Goal: Find specific page/section: Find specific page/section

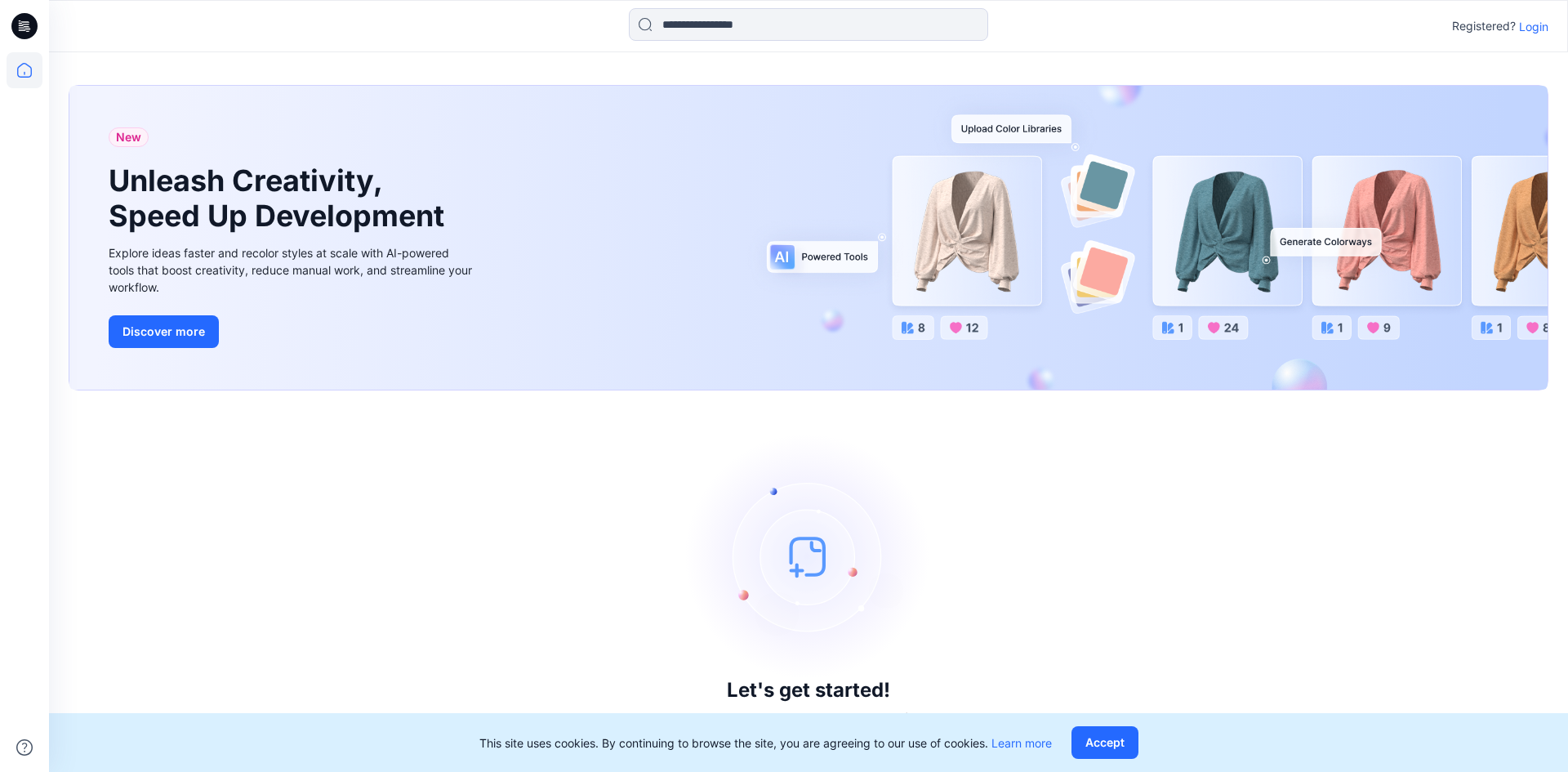
click at [1536, 29] on p "Login" at bounding box center [1533, 26] width 30 height 17
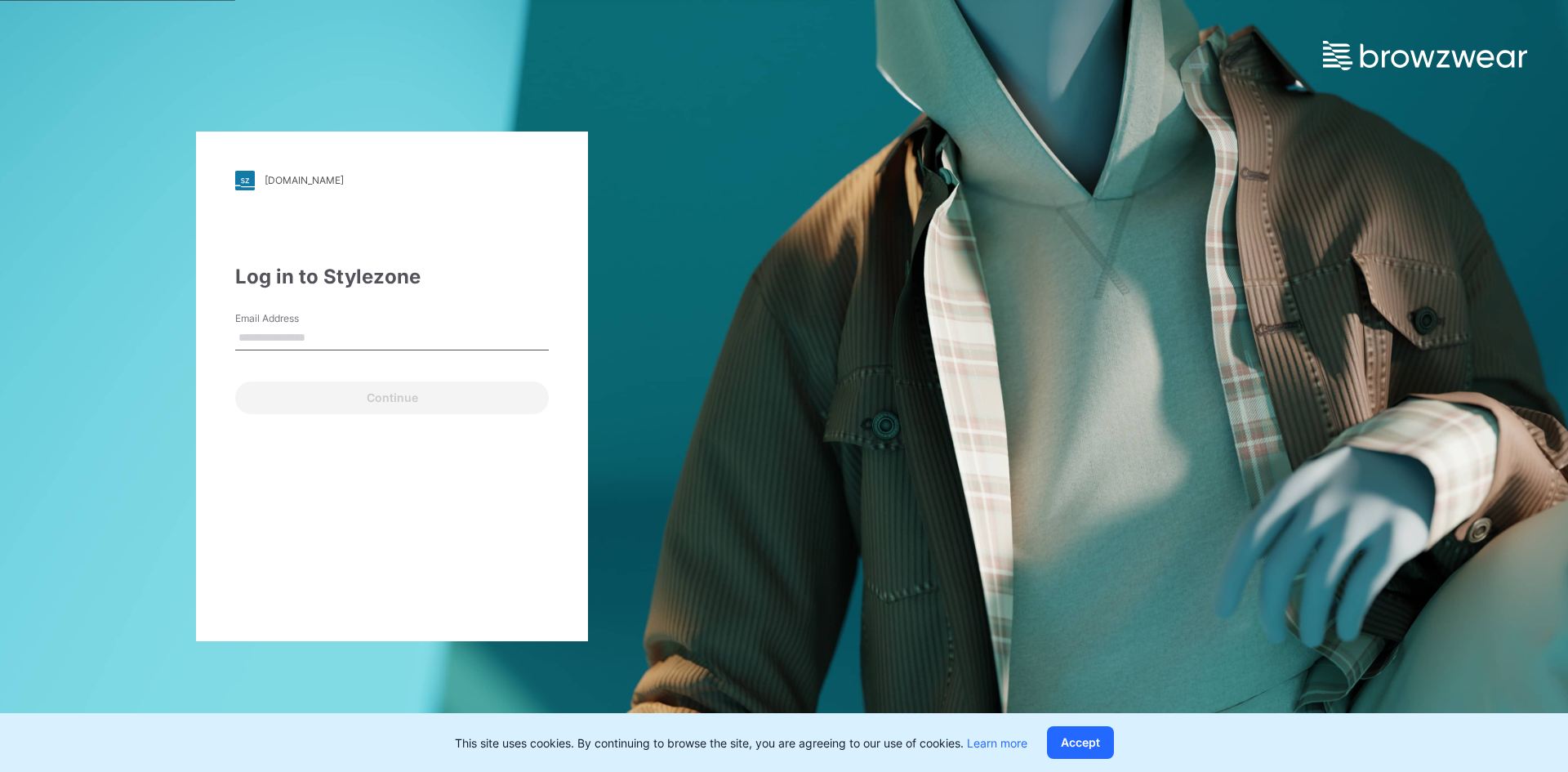
click at [322, 330] on input "Email Address" at bounding box center [392, 338] width 314 height 25
type input "**********"
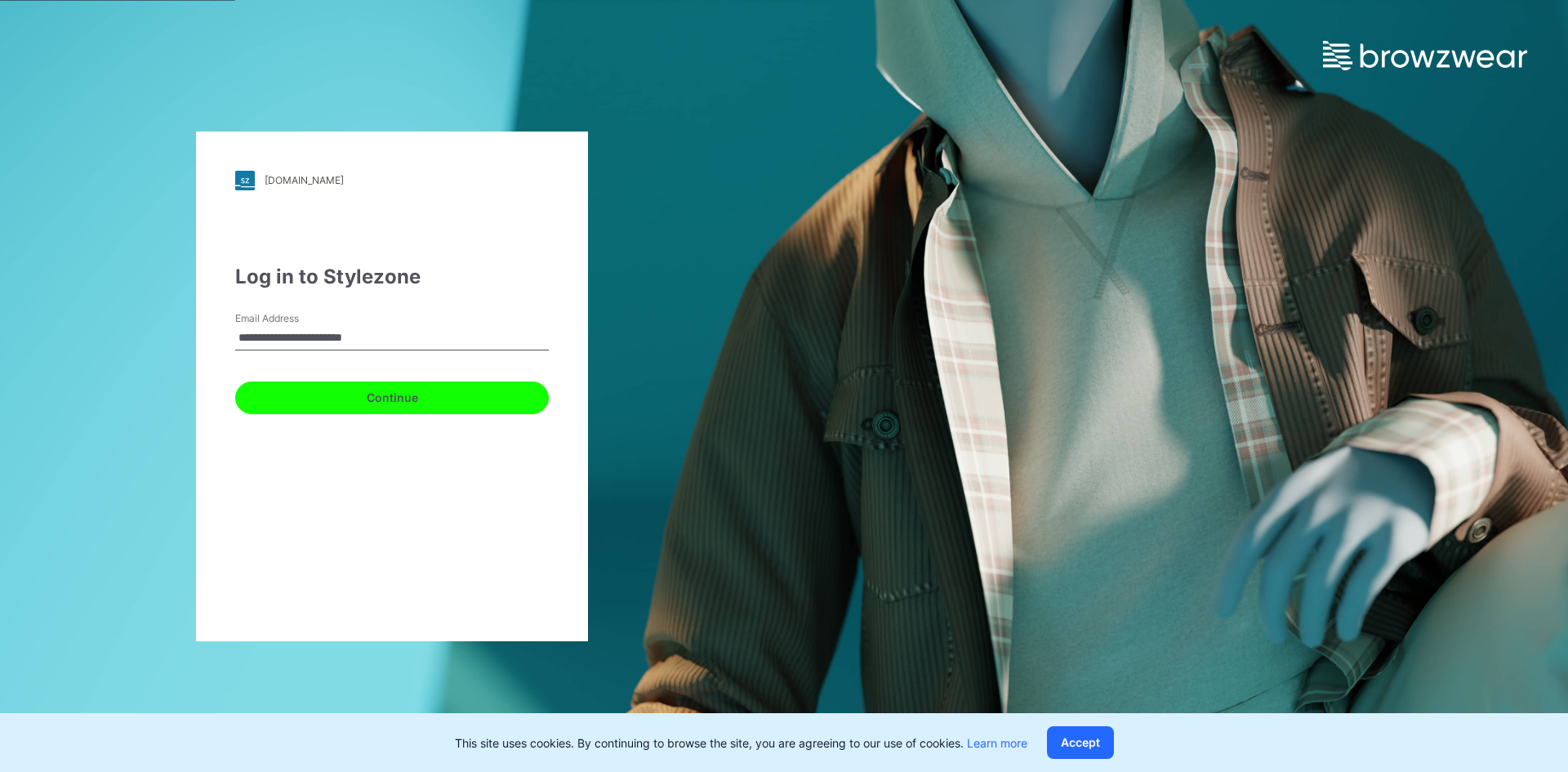
click at [399, 400] on button "Continue" at bounding box center [392, 398] width 314 height 32
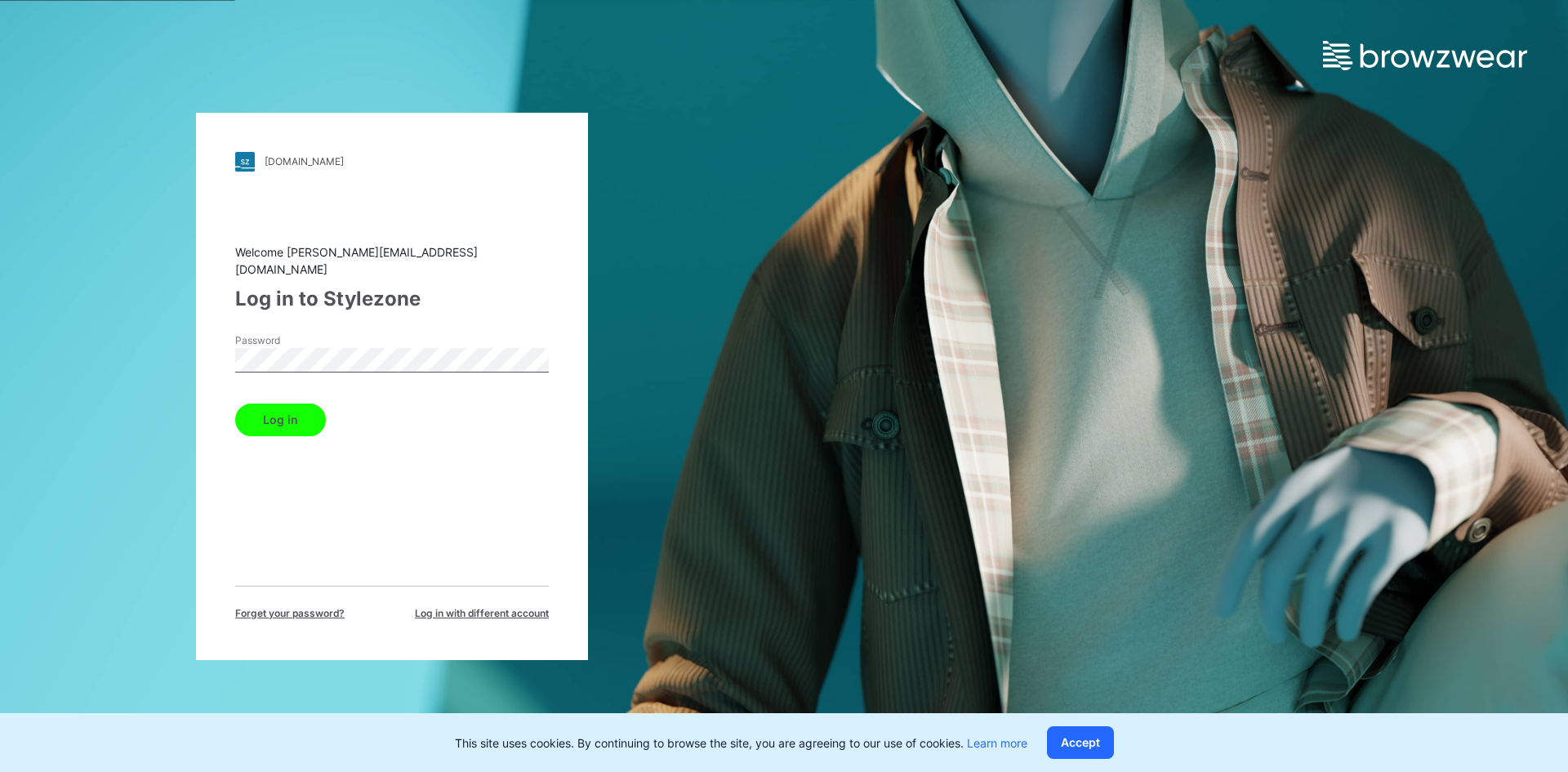
click at [269, 412] on button "Log in" at bounding box center [280, 420] width 91 height 32
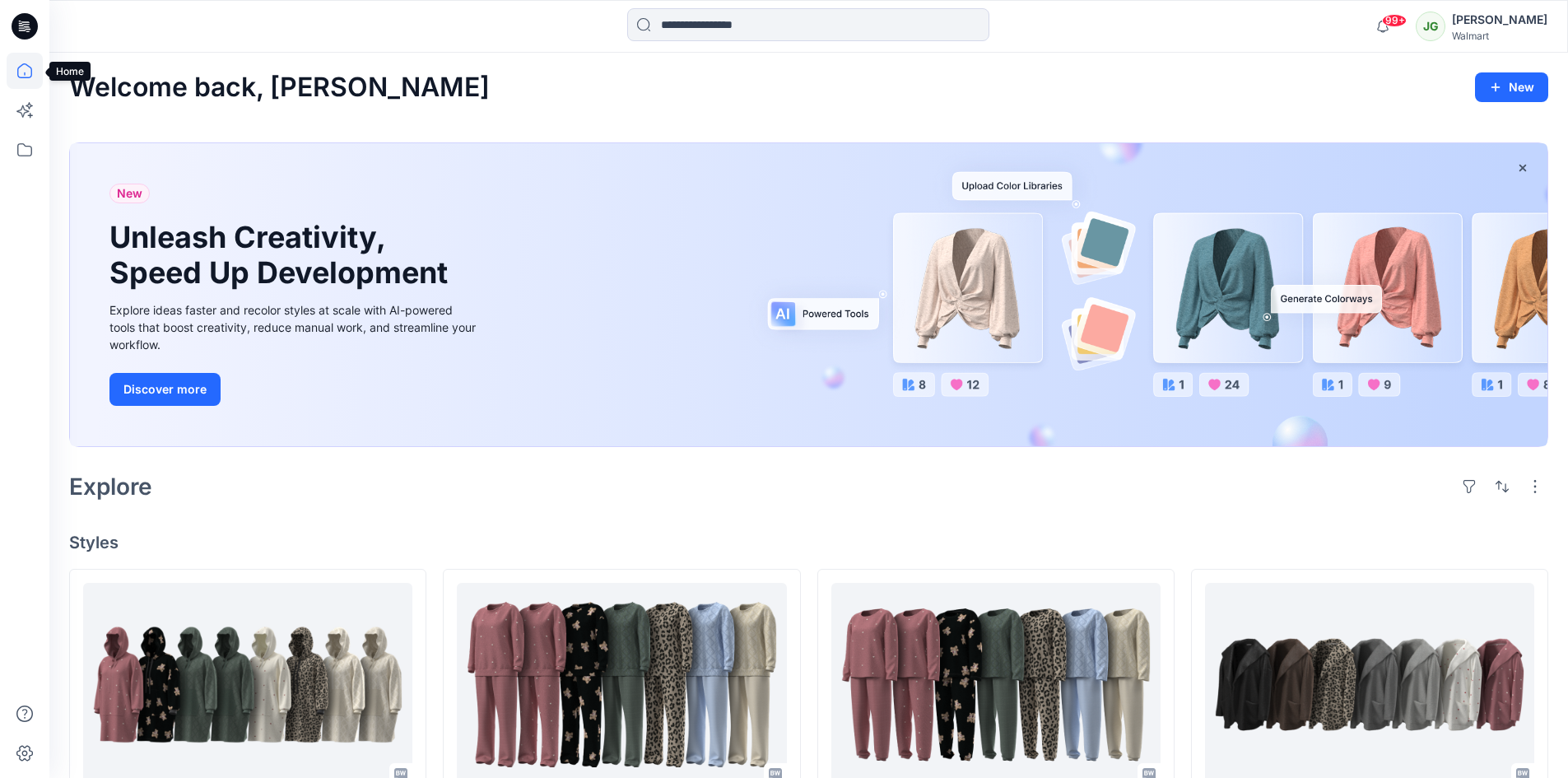
click at [21, 68] on icon at bounding box center [25, 70] width 36 height 36
click at [22, 73] on icon at bounding box center [25, 70] width 36 height 36
click at [1475, 34] on div "Walmart" at bounding box center [1499, 36] width 95 height 12
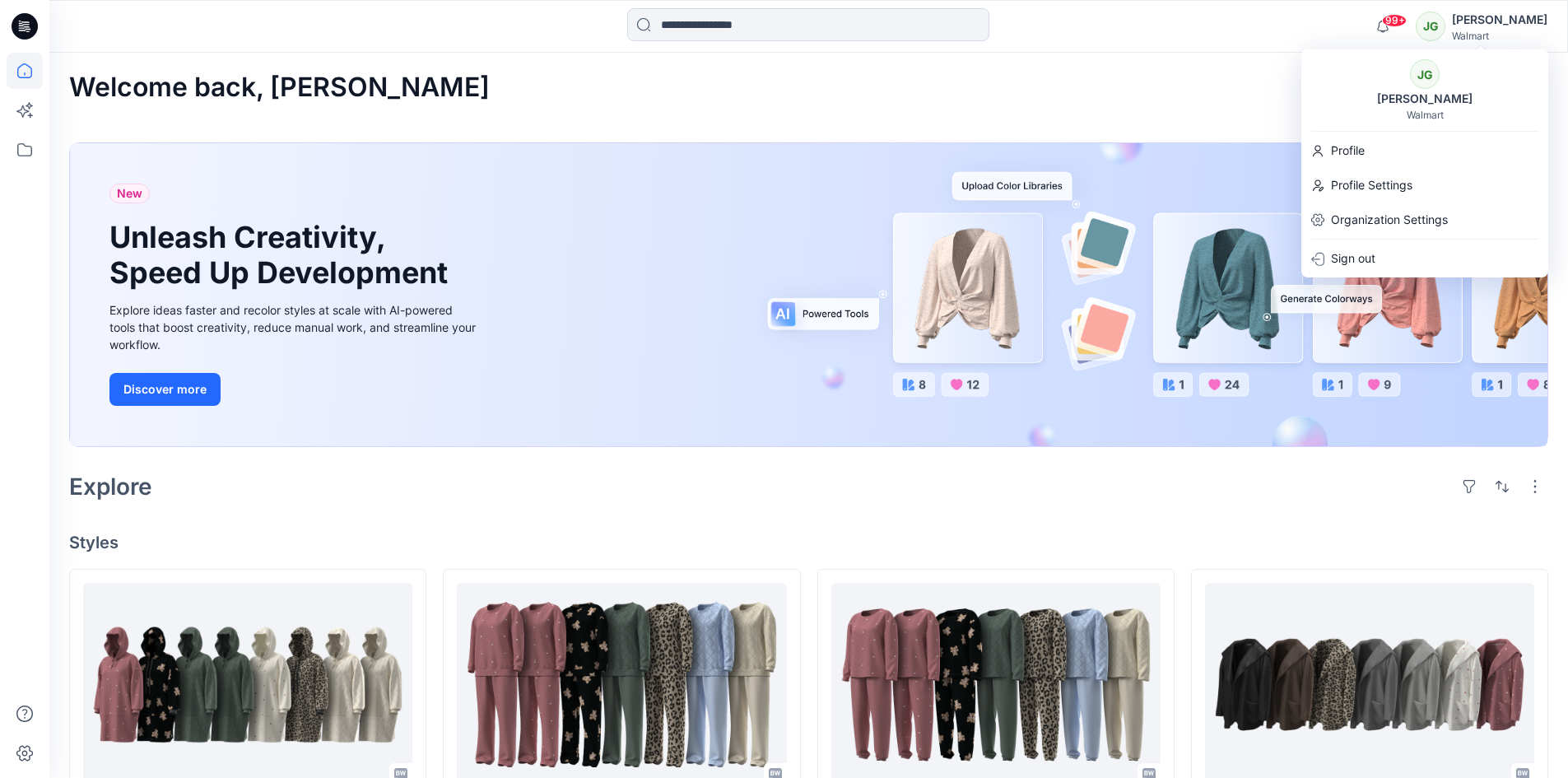
click at [1251, 87] on div "Welcome back, [PERSON_NAME] New" at bounding box center [809, 88] width 1479 height 31
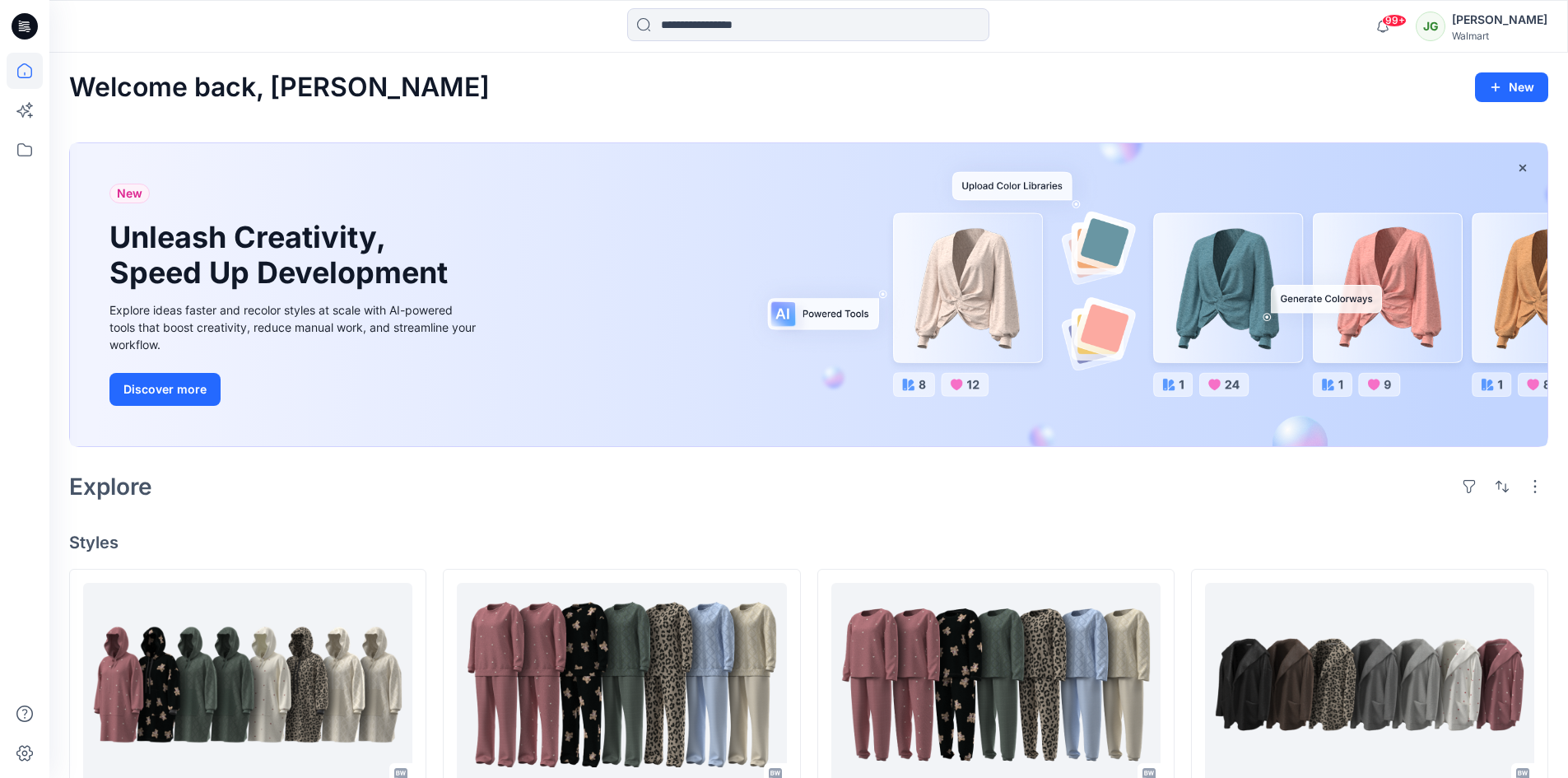
click at [21, 33] on icon at bounding box center [24, 26] width 27 height 27
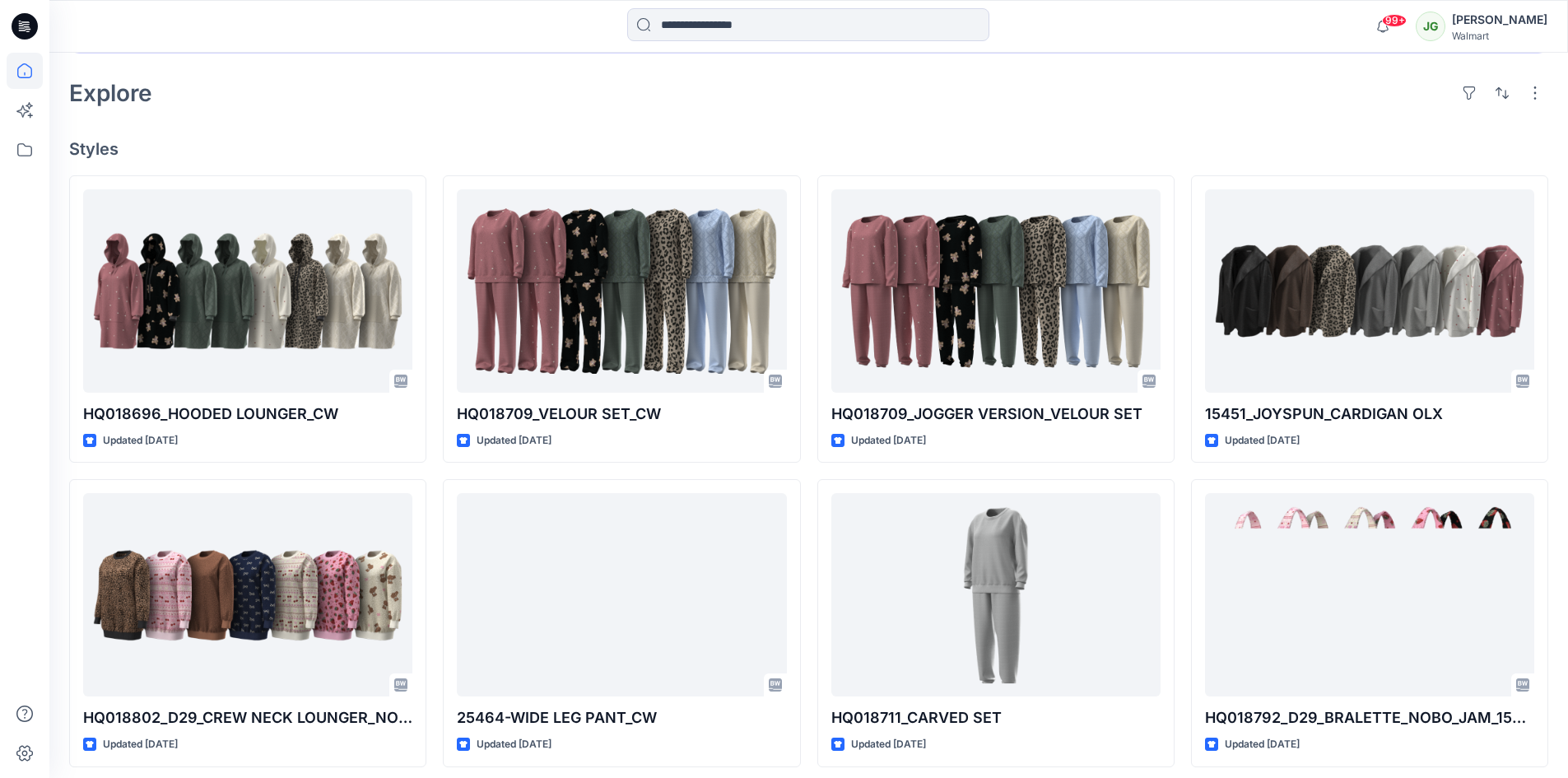
scroll to position [411, 0]
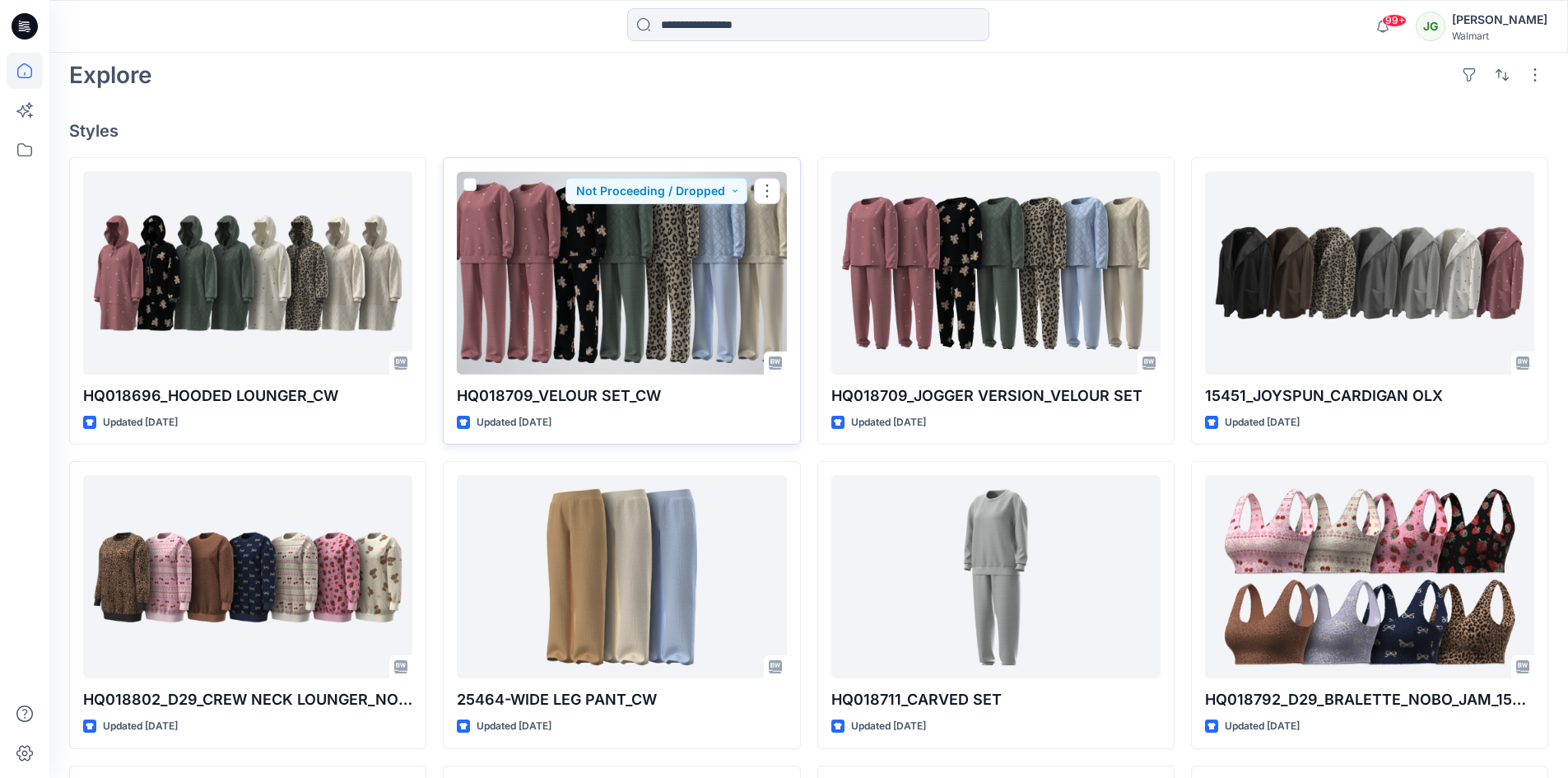
click at [542, 398] on p "HQ018709_VELOUR SET_CW" at bounding box center [621, 396] width 329 height 23
click at [569, 258] on div at bounding box center [621, 272] width 329 height 203
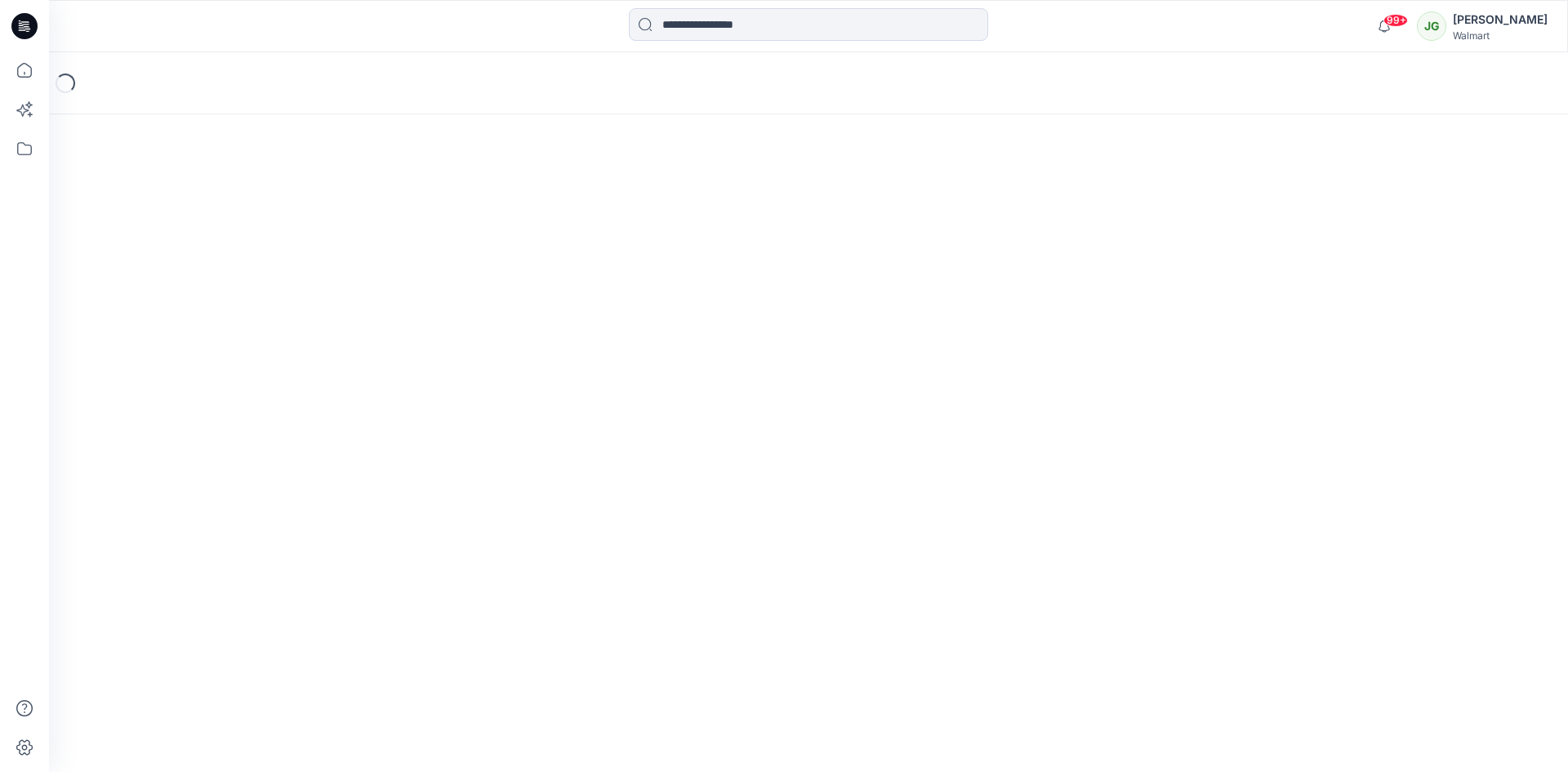
click at [564, 256] on div "Loading..." at bounding box center [808, 412] width 1519 height 719
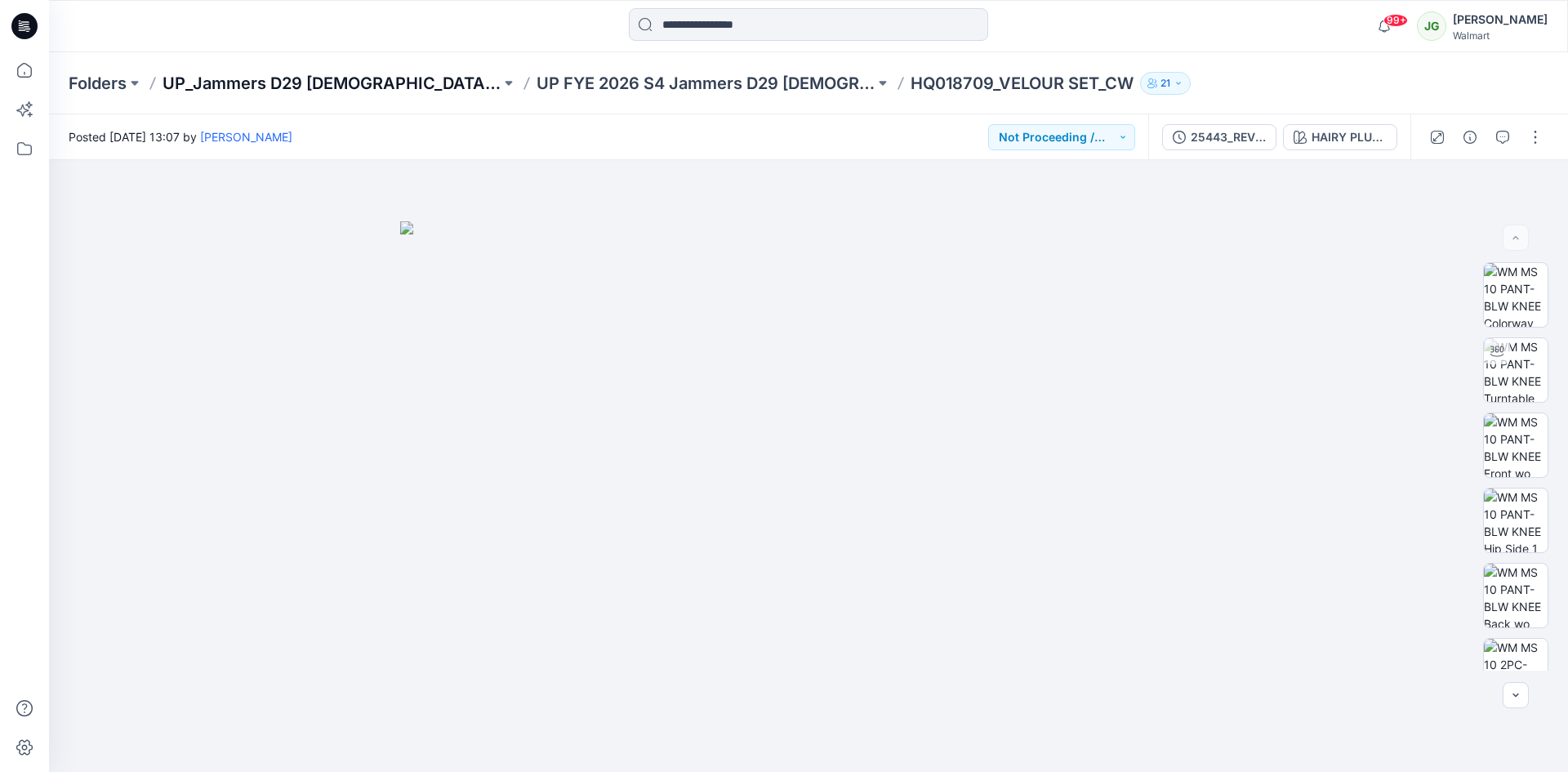
click at [343, 88] on p "UP_Jammers D29 [DEMOGRAPHIC_DATA] Sleep" at bounding box center [331, 83] width 338 height 23
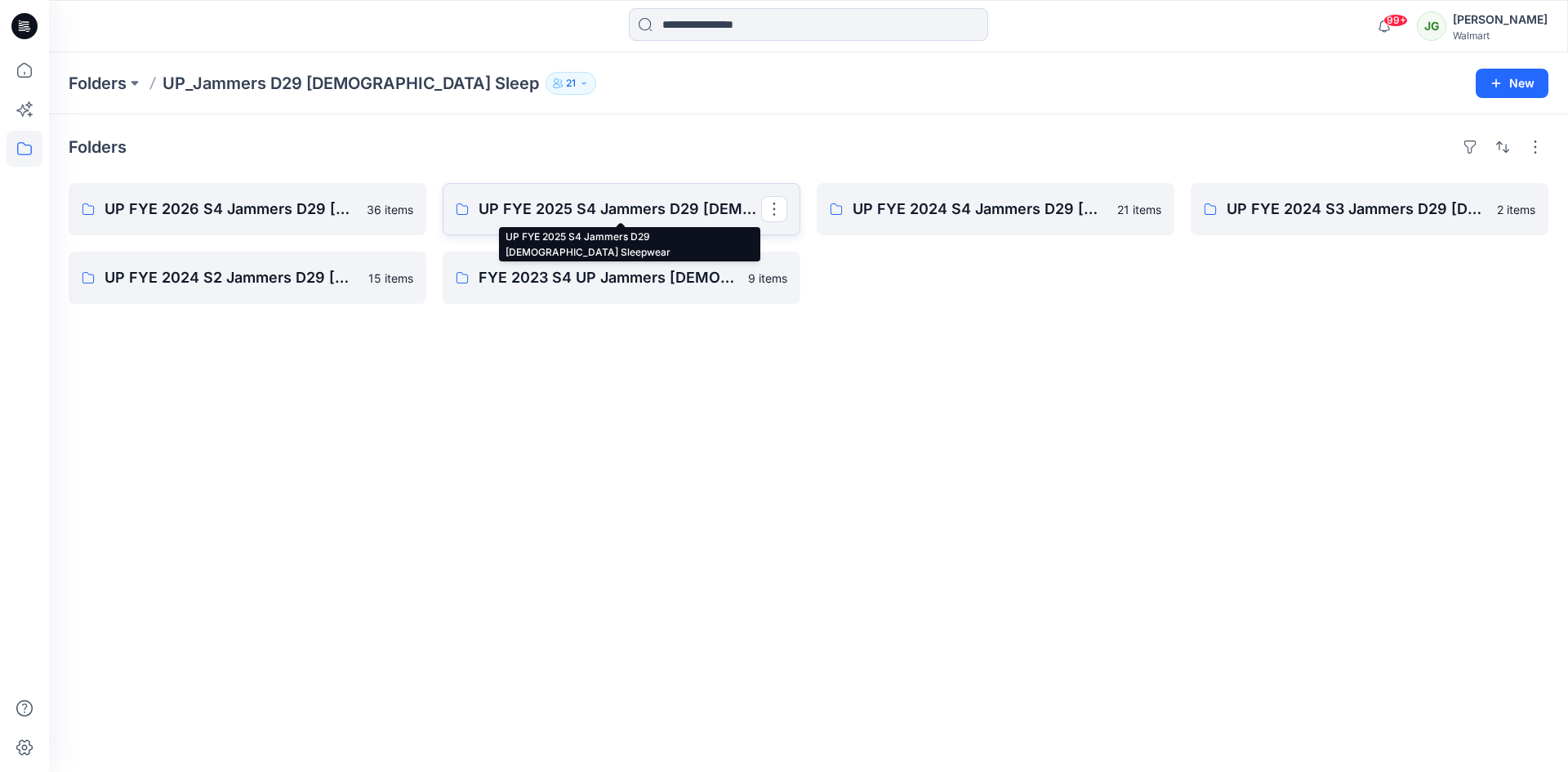
click at [539, 209] on p "UP FYE 2025 S4 Jammers D29 [DEMOGRAPHIC_DATA] Sleepwear" at bounding box center [620, 208] width 282 height 23
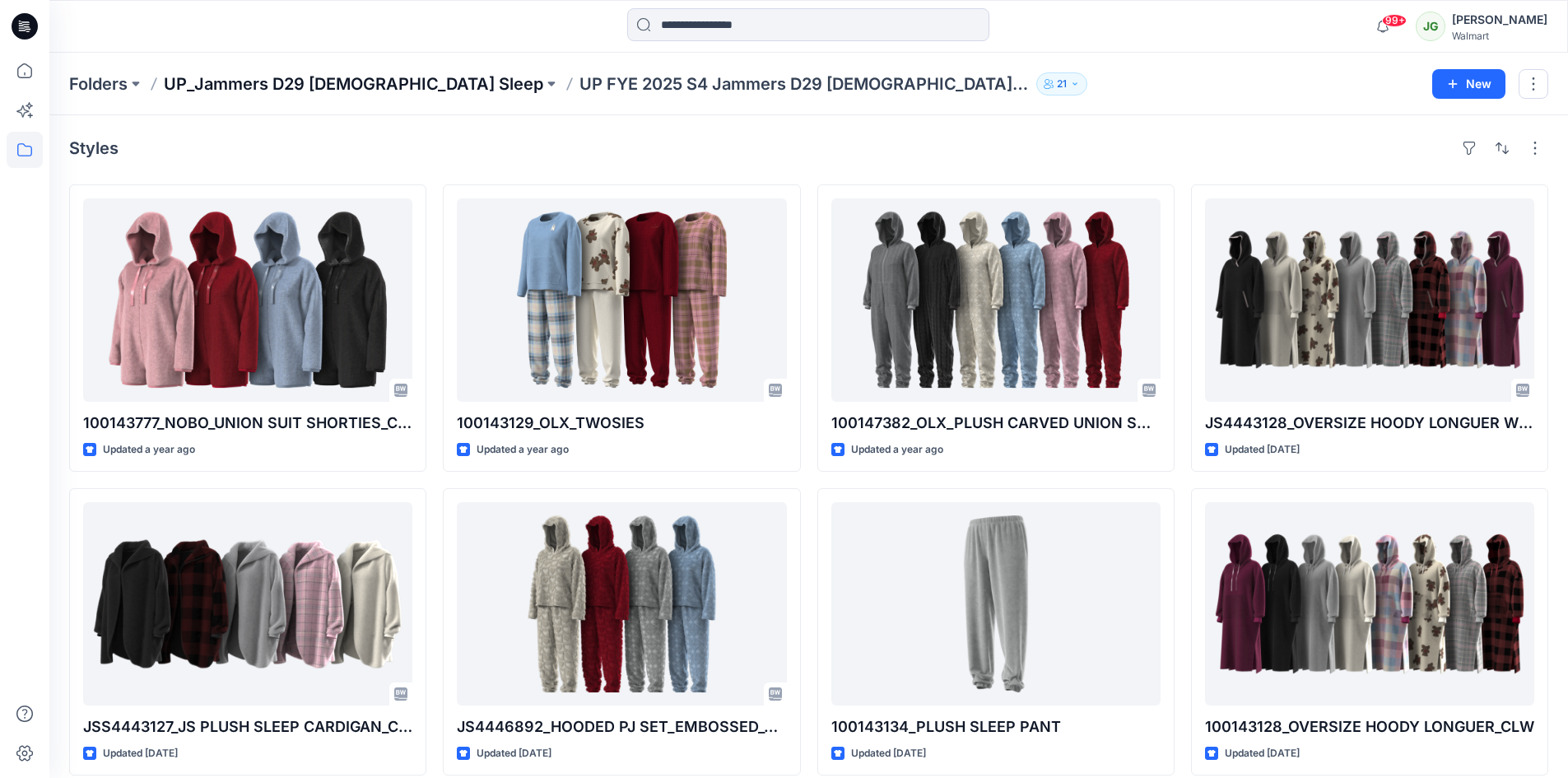
click at [333, 87] on p "UP_Jammers D29 [DEMOGRAPHIC_DATA] Sleep" at bounding box center [353, 84] width 380 height 23
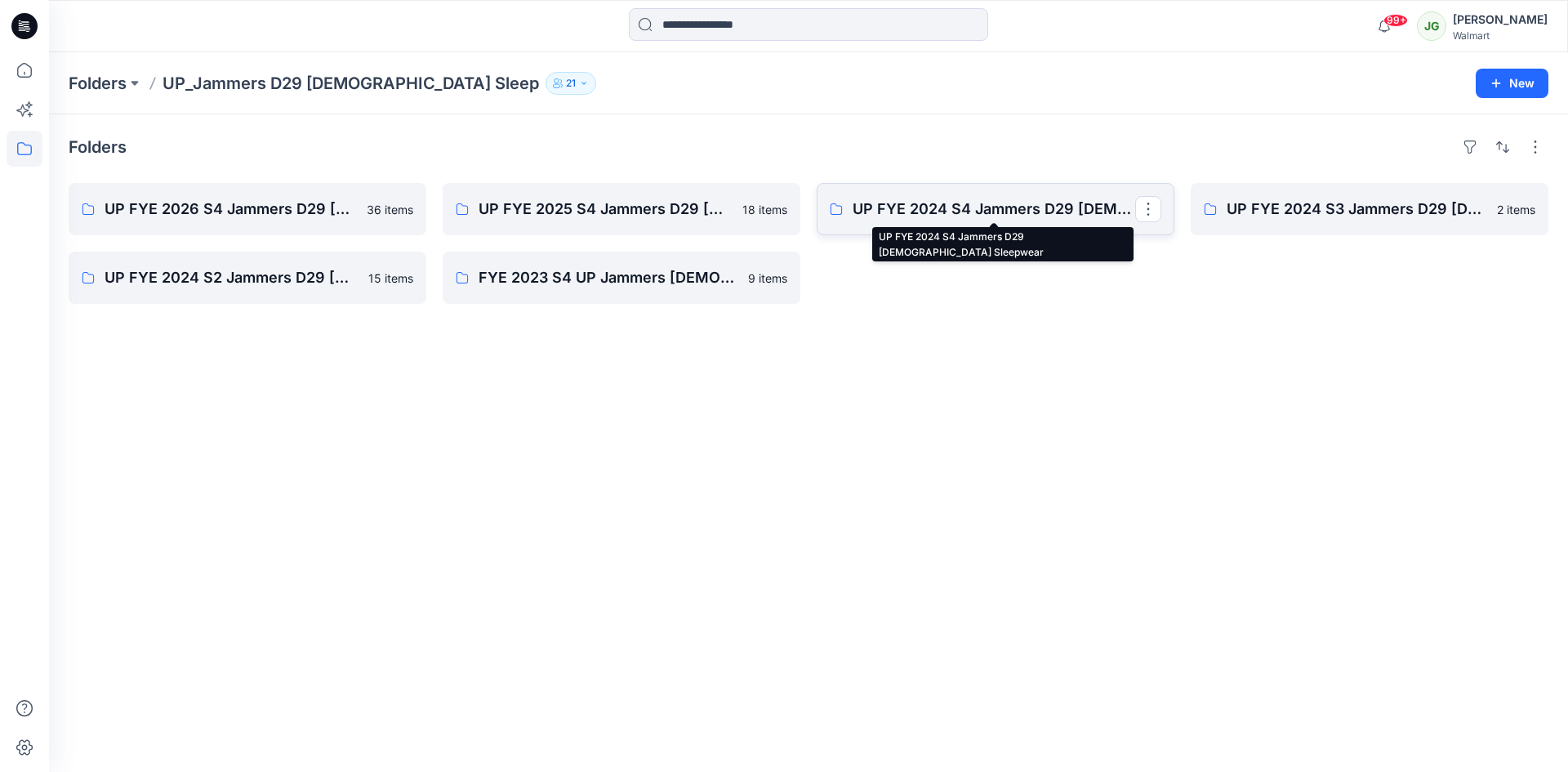
click at [891, 208] on p "UP FYE 2024 S4 Jammers D29 [DEMOGRAPHIC_DATA] Sleepwear" at bounding box center [993, 208] width 282 height 23
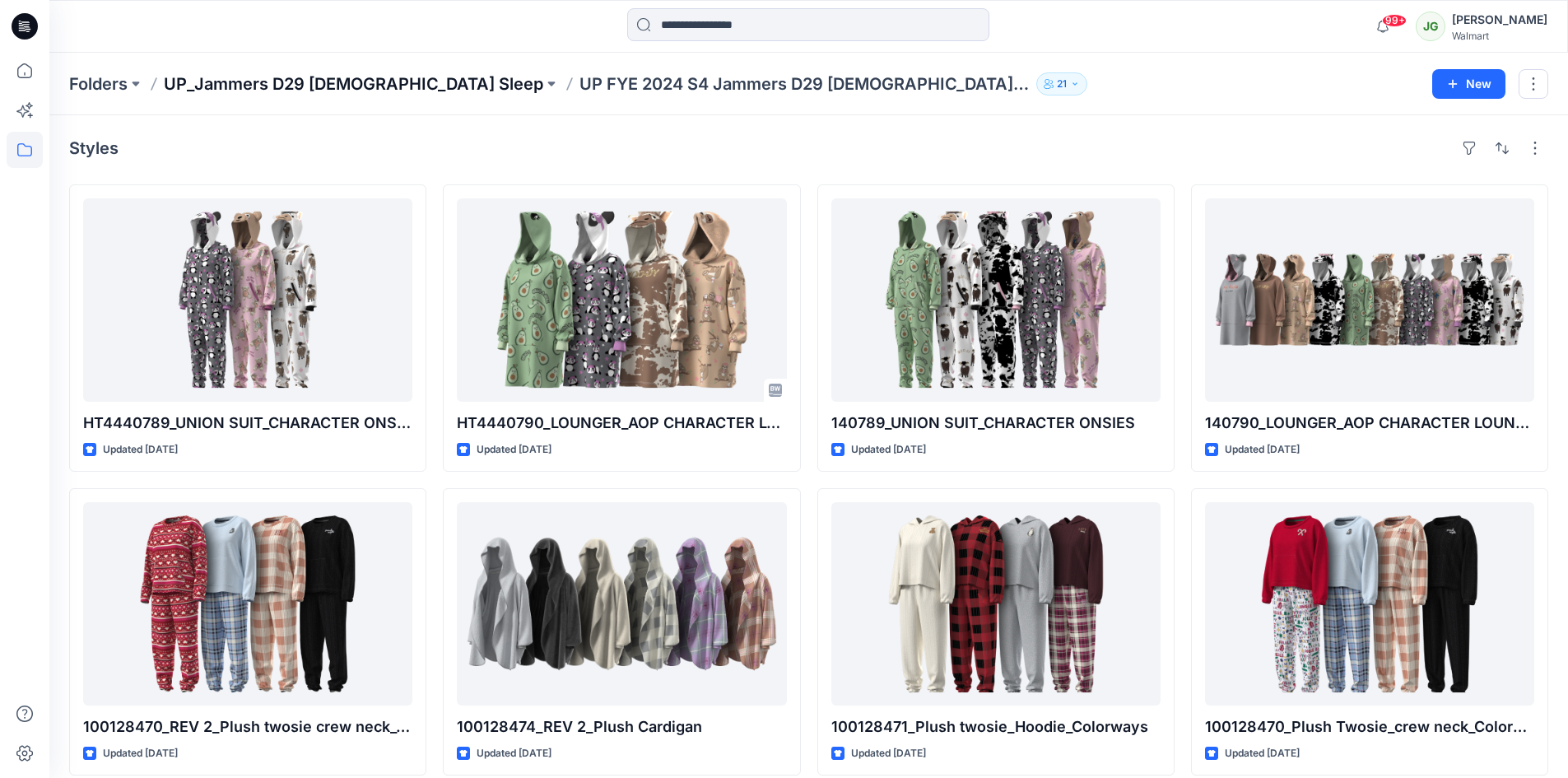
click at [284, 87] on p "UP_Jammers D29 [DEMOGRAPHIC_DATA] Sleep" at bounding box center [353, 84] width 380 height 23
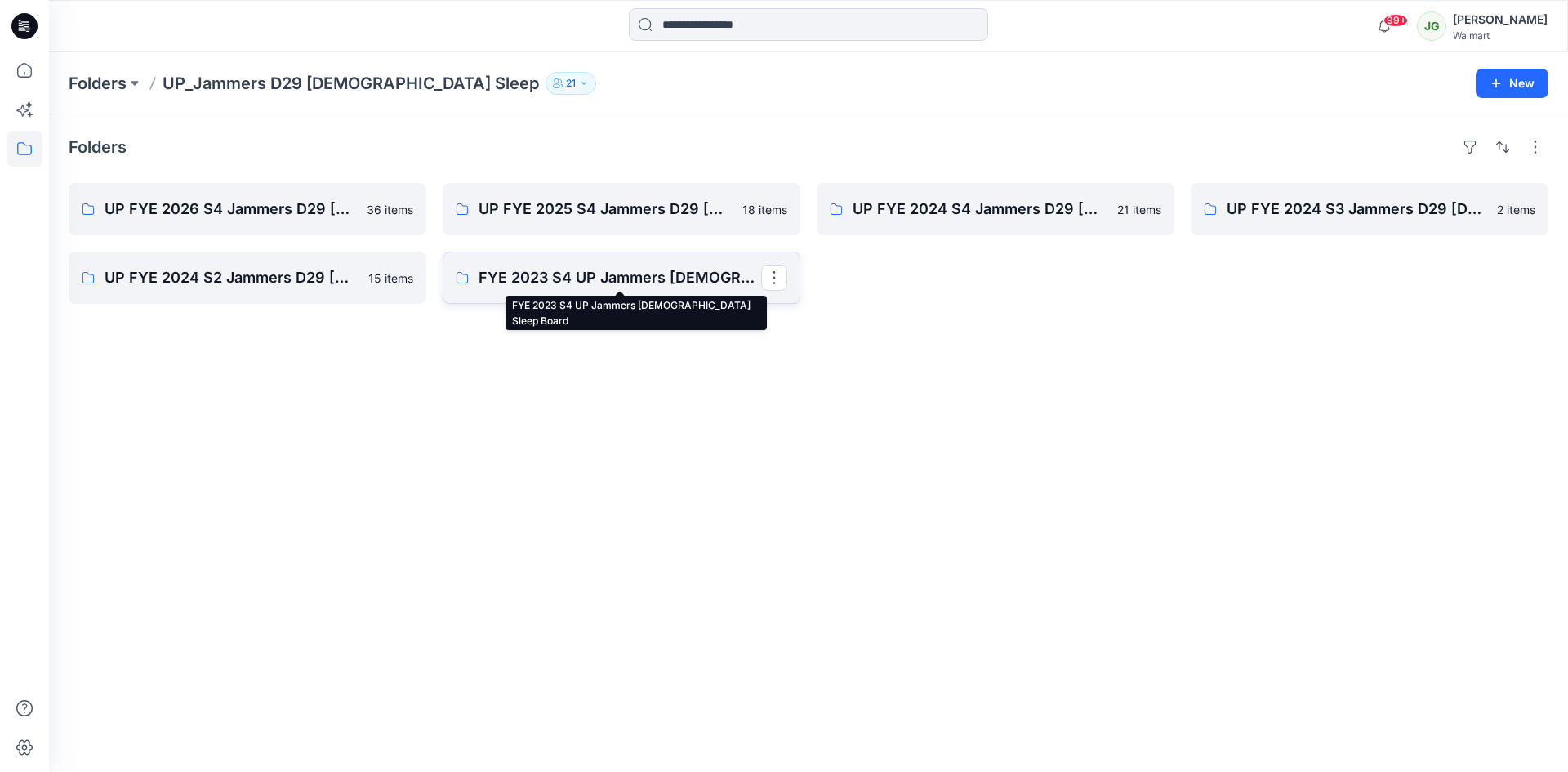
click at [604, 279] on p "FYE 2023 S4 UP Jammers [DEMOGRAPHIC_DATA] Sleep Board" at bounding box center [620, 277] width 282 height 23
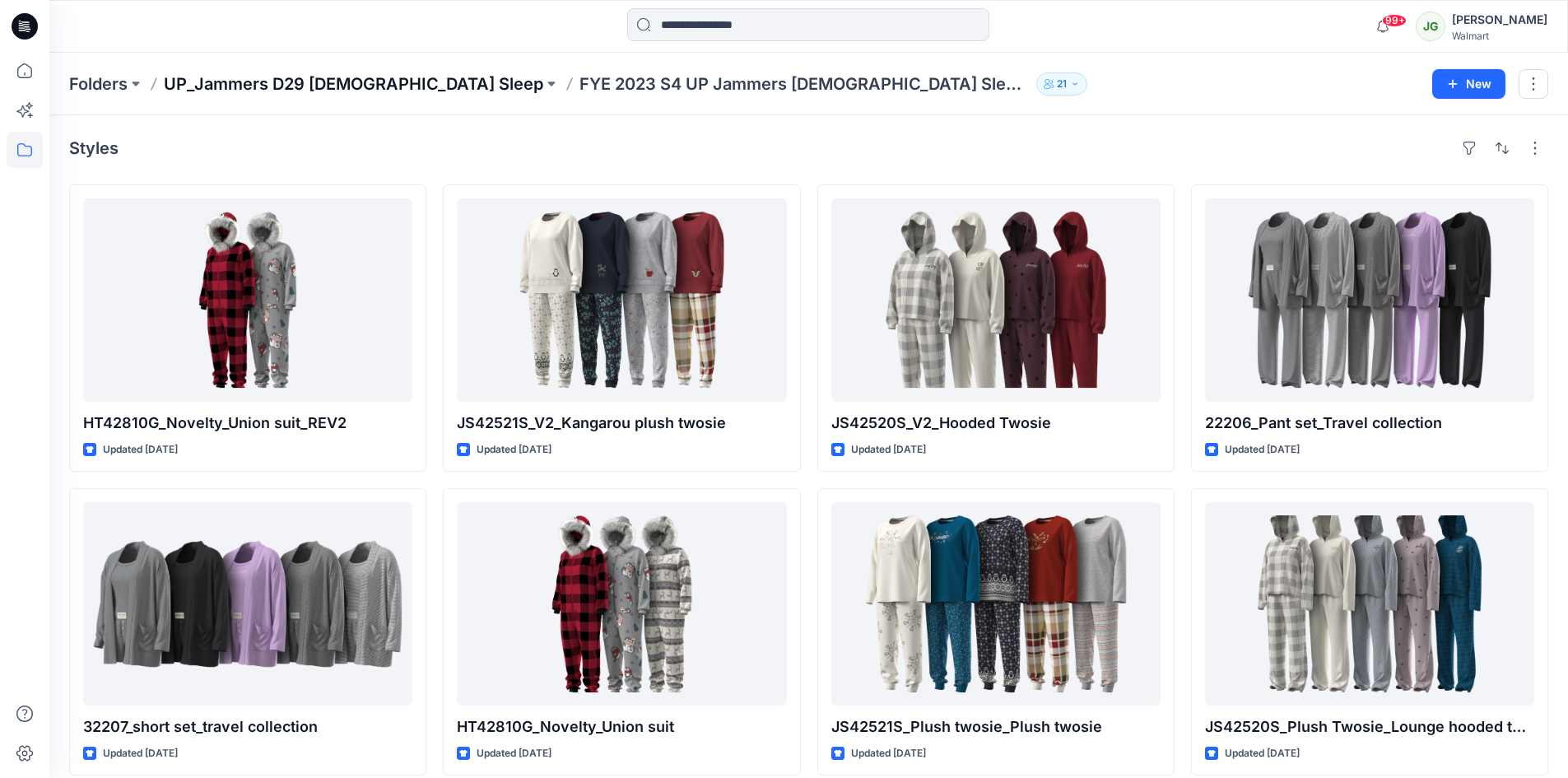
click at [368, 87] on p "UP_Jammers D29 [DEMOGRAPHIC_DATA] Sleep" at bounding box center [353, 84] width 380 height 23
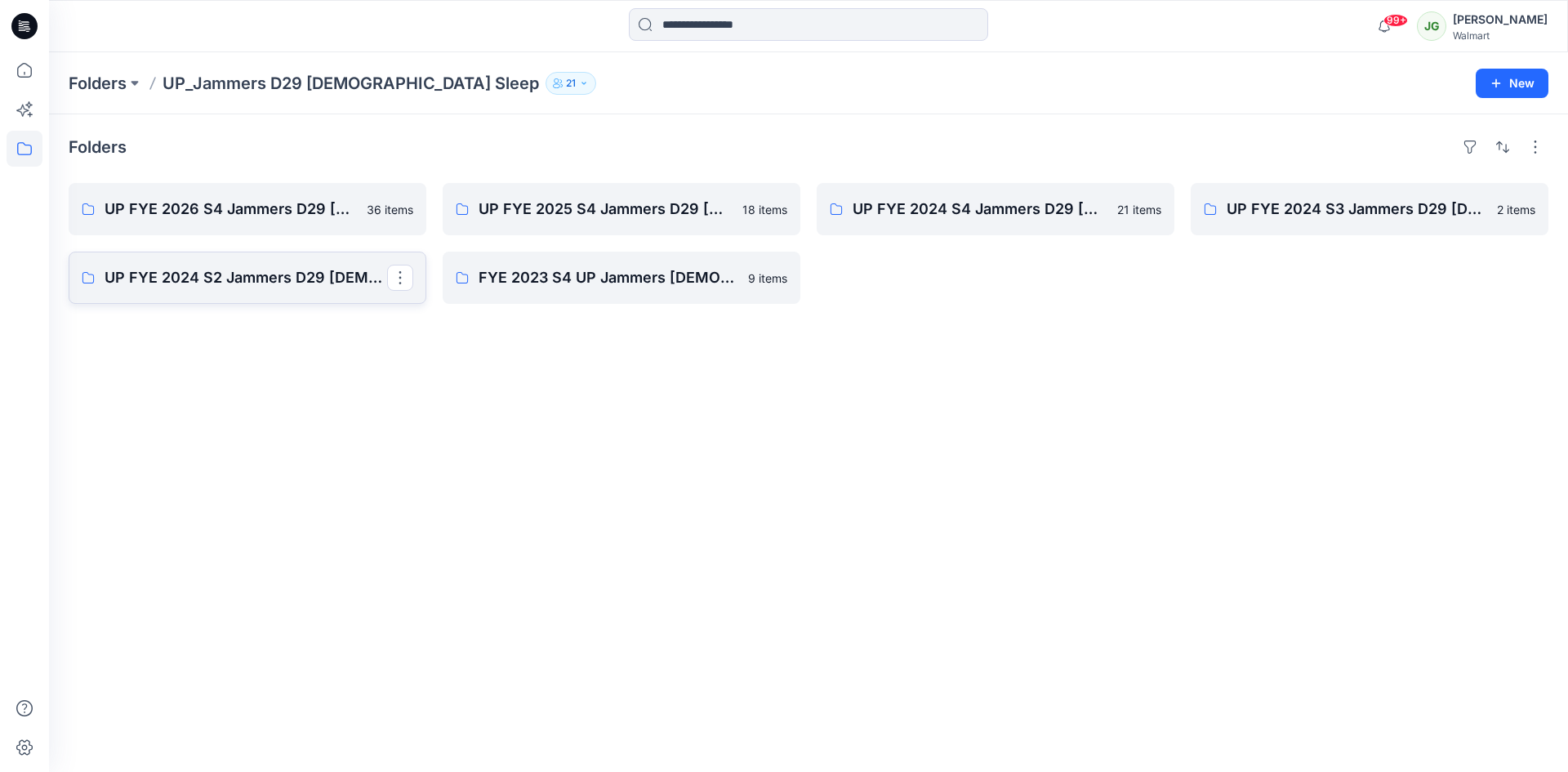
click at [330, 288] on p "UP FYE 2024 S2 Jammers D29 [DEMOGRAPHIC_DATA] Sleepwear" at bounding box center [246, 277] width 282 height 23
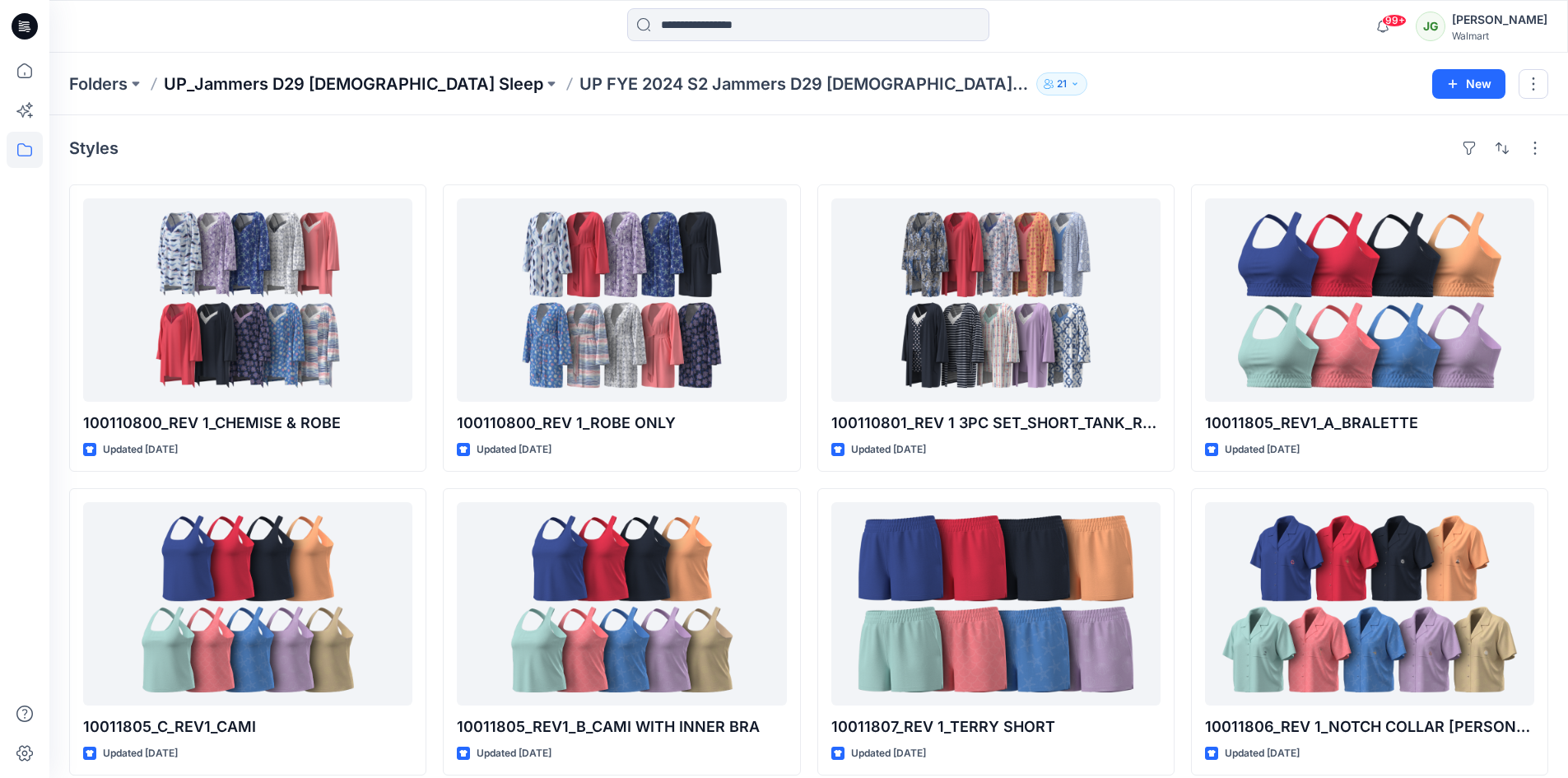
click at [300, 83] on p "UP_Jammers D29 [DEMOGRAPHIC_DATA] Sleep" at bounding box center [353, 84] width 380 height 23
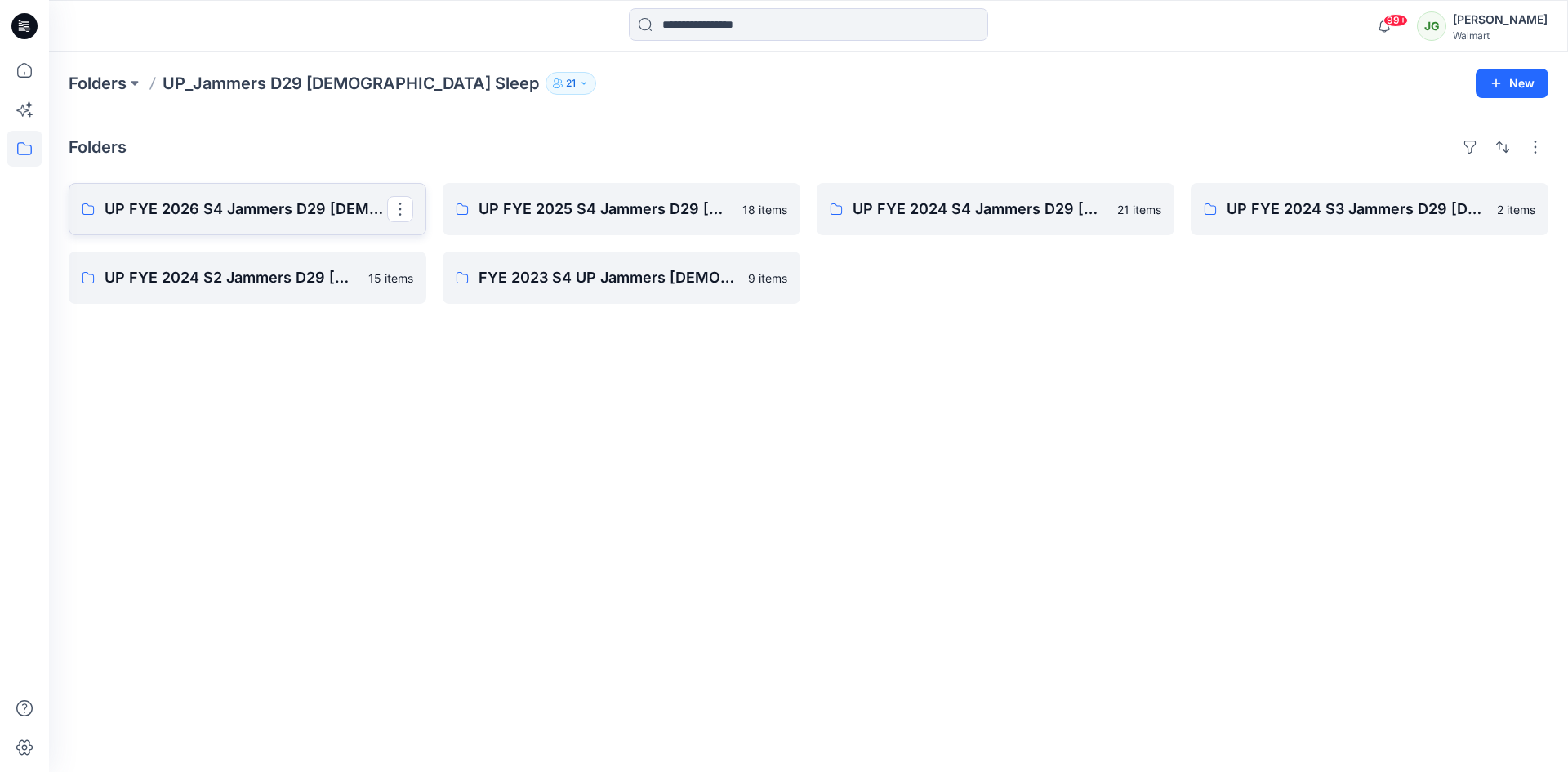
click at [251, 211] on p "UP FYE 2026 S4 Jammers D29 [DEMOGRAPHIC_DATA] Sleepwear" at bounding box center [246, 208] width 282 height 23
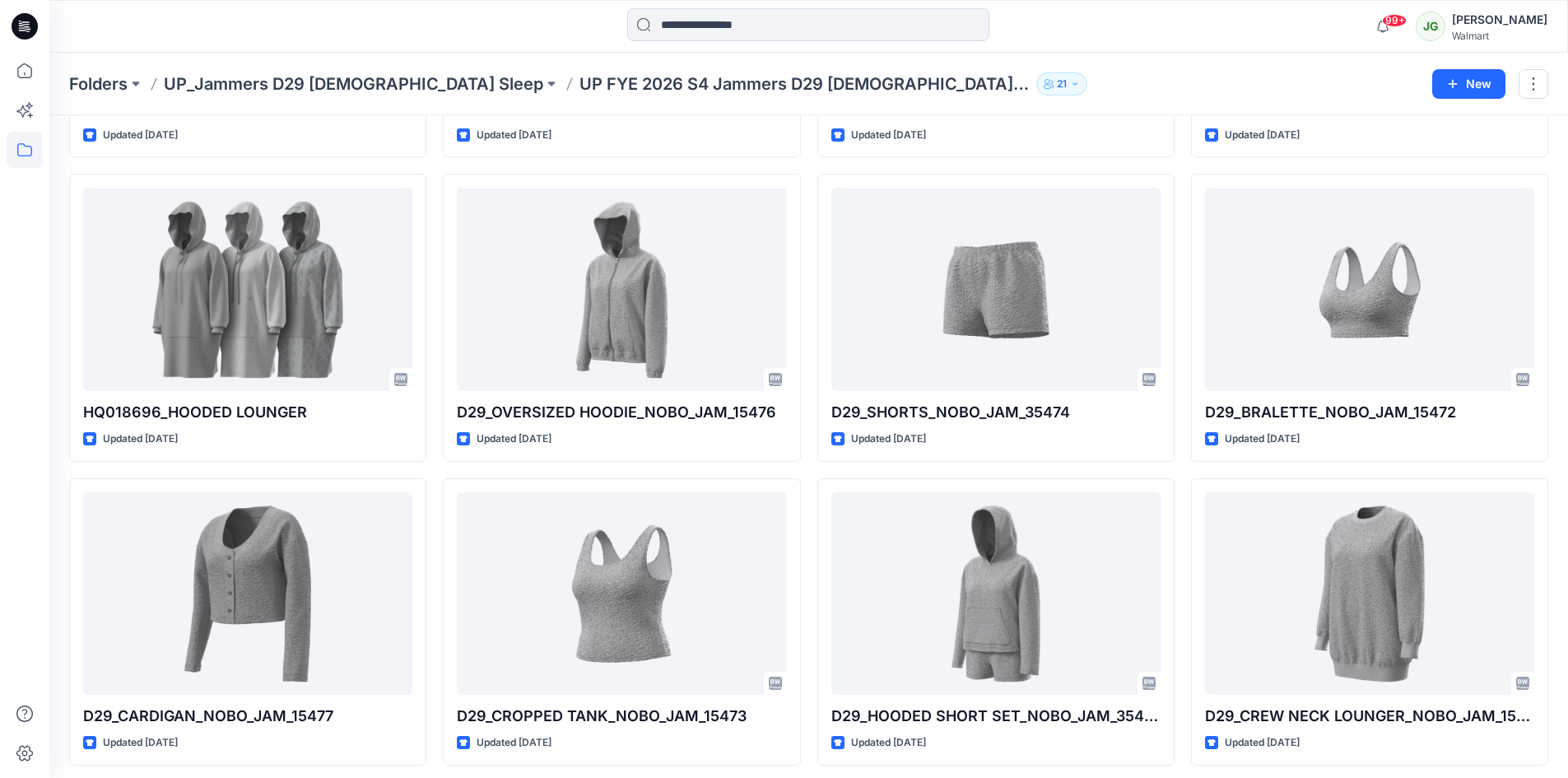
scroll to position [2145, 0]
